Goal: Communication & Community: Answer question/provide support

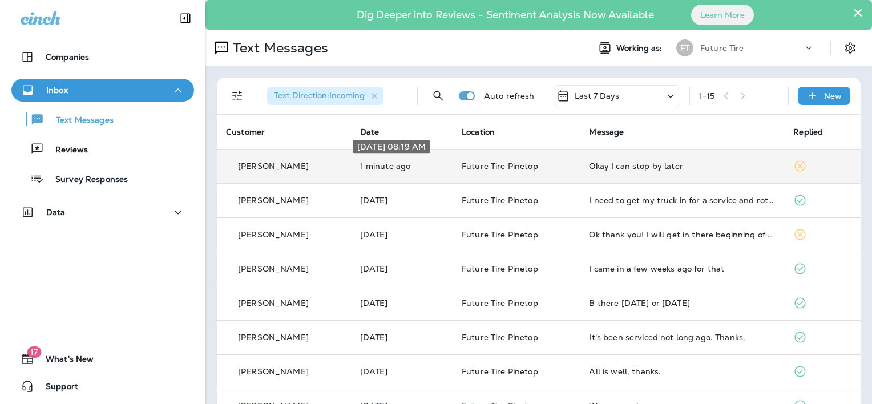
click at [386, 164] on p "1 minute ago" at bounding box center [401, 166] width 83 height 9
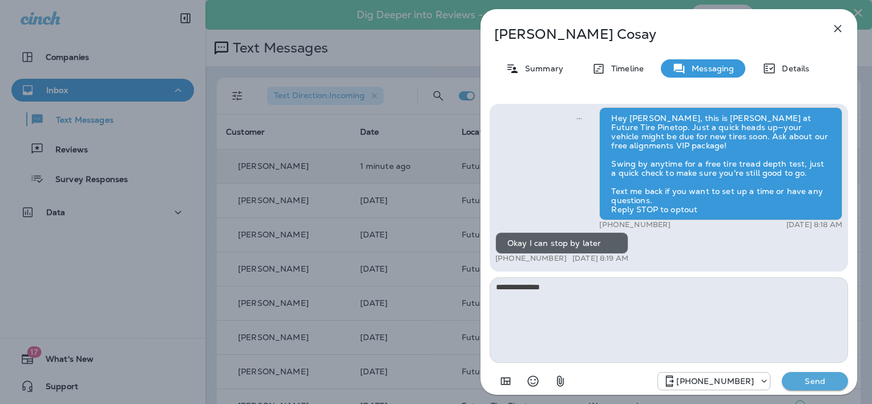
type textarea "**********"
click at [799, 384] on p "Send" at bounding box center [815, 381] width 48 height 10
